Goal: Transaction & Acquisition: Book appointment/travel/reservation

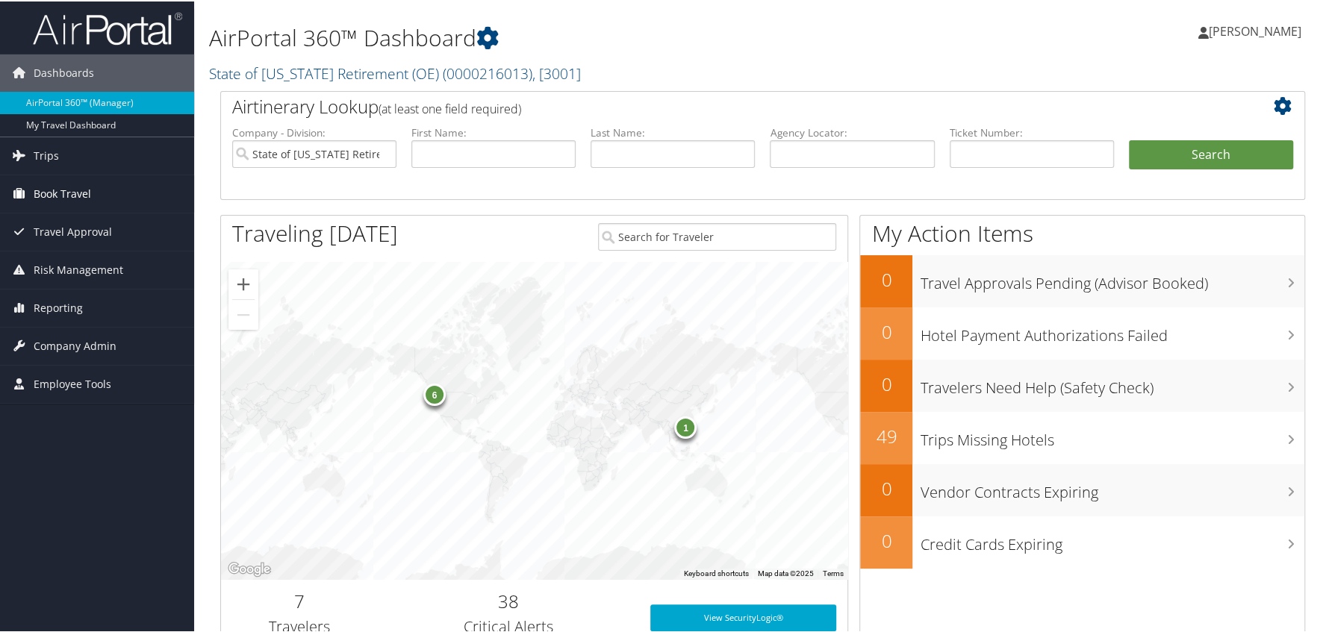
click at [64, 193] on span "Book Travel" at bounding box center [62, 192] width 57 height 37
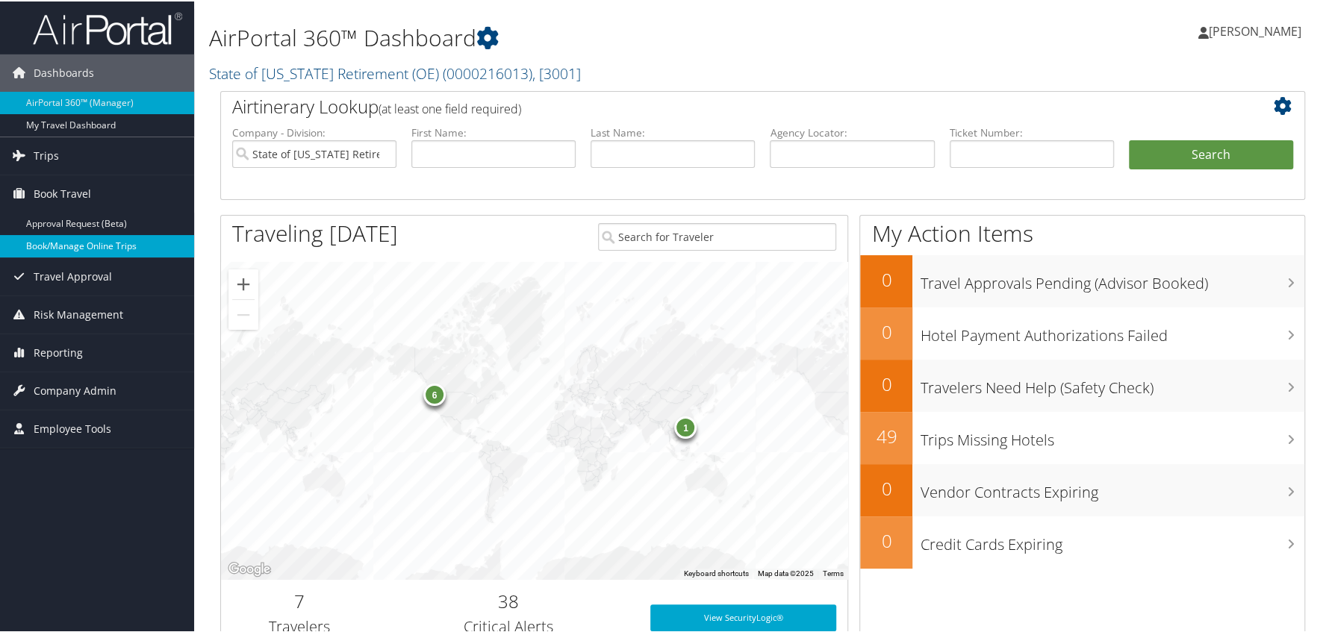
click at [59, 241] on link "Book/Manage Online Trips" at bounding box center [97, 245] width 194 height 22
